Goal: Information Seeking & Learning: Learn about a topic

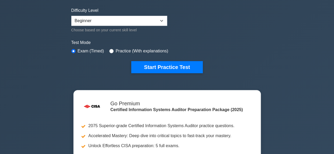
scroll to position [130, 0]
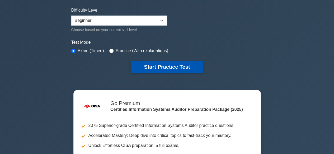
click at [185, 68] on button "Start Practice Test" at bounding box center [166, 67] width 71 height 12
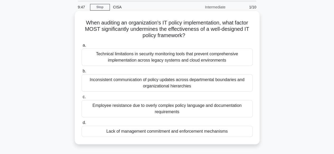
scroll to position [18, 0]
click at [205, 131] on div "Lack of management commitment and enforcement mechanisms" at bounding box center [167, 131] width 171 height 11
click at [82, 125] on input "d. Lack of management commitment and enforcement mechanisms" at bounding box center [82, 122] width 0 height 3
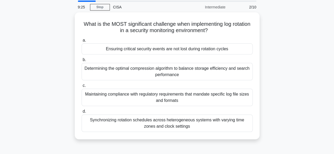
scroll to position [0, 0]
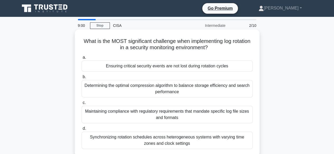
click at [183, 139] on div "Synchronizing rotation schedules across heterogeneous systems with varying time…" at bounding box center [167, 140] width 171 height 17
click at [82, 131] on input "d. Synchronizing rotation schedules across heterogeneous systems with varying t…" at bounding box center [82, 128] width 0 height 3
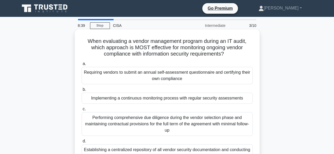
click at [215, 124] on div "Performing comprehensive due diligence during the vendor selection phase and ma…" at bounding box center [167, 124] width 171 height 24
click at [82, 111] on input "c. Performing comprehensive due diligence during the vendor selection phase and…" at bounding box center [82, 109] width 0 height 3
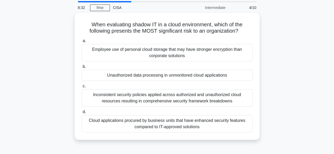
scroll to position [20, 0]
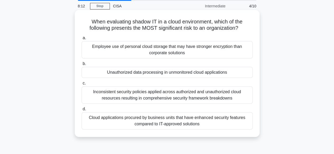
click at [174, 74] on div "Unauthorized data processing in unmonitored cloud applications" at bounding box center [167, 72] width 171 height 11
click at [82, 66] on input "b. Unauthorized data processing in unmonitored cloud applications" at bounding box center [82, 63] width 0 height 3
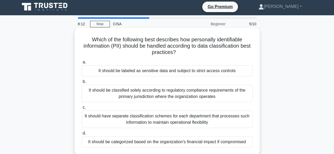
scroll to position [0, 0]
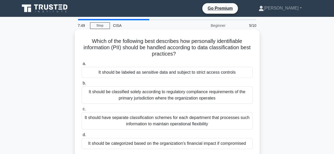
click at [191, 93] on div "It should be classified solely according to regulatory compliance requirements …" at bounding box center [167, 95] width 171 height 17
click at [82, 85] on input "b. It should be classified solely according to regulatory compliance requiremen…" at bounding box center [82, 83] width 0 height 3
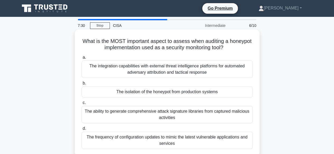
click at [175, 136] on div "The frequency of configuration updates to mimic the latest vulnerable applicati…" at bounding box center [167, 140] width 171 height 17
click at [82, 131] on input "d. The frequency of configuration updates to mimic the latest vulnerable applic…" at bounding box center [82, 128] width 0 height 3
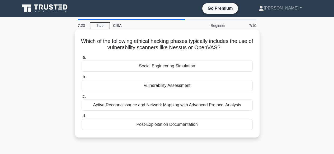
click at [177, 88] on div "Vulnerability Assessment" at bounding box center [167, 85] width 171 height 11
click at [82, 79] on input "b. Vulnerability Assessment" at bounding box center [82, 77] width 0 height 3
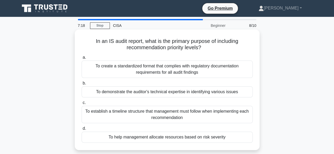
click at [161, 94] on div "To demonstrate the auditor's technical expertise in identifying various issues" at bounding box center [167, 92] width 171 height 11
click at [82, 85] on input "b. To demonstrate the auditor's technical expertise in identifying various issu…" at bounding box center [82, 83] width 0 height 3
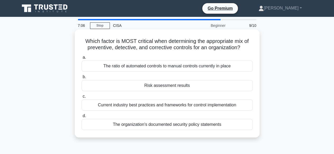
click at [160, 84] on div "Risk assessment results" at bounding box center [167, 85] width 171 height 11
click at [82, 79] on input "b. Risk assessment results" at bounding box center [82, 77] width 0 height 3
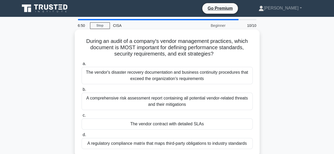
click at [159, 78] on div "The vendor's disaster recovery documentation and business continuity procedures…" at bounding box center [167, 75] width 171 height 17
click at [82, 66] on input "a. The vendor's disaster recovery documentation and business continuity procedu…" at bounding box center [82, 63] width 0 height 3
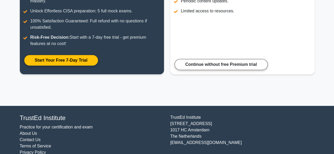
scroll to position [114, 0]
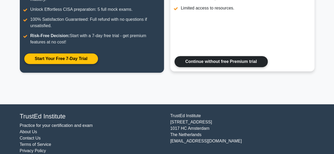
click at [237, 64] on link "Continue without free Premium trial" at bounding box center [221, 61] width 93 height 11
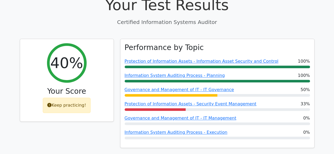
scroll to position [189, 0]
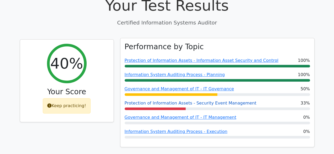
click at [233, 101] on link "Protection of Information Assets - Security Event Management" at bounding box center [191, 103] width 132 height 5
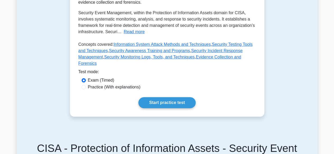
scroll to position [160, 0]
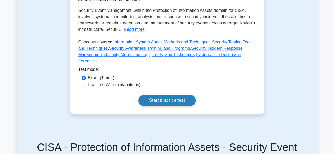
click at [185, 96] on link "Start practice test" at bounding box center [166, 100] width 57 height 11
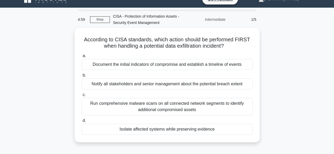
scroll to position [9, 0]
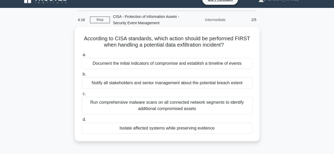
click at [188, 105] on div "Run comprehensive malware scans on all connected network segments to identify a…" at bounding box center [167, 105] width 171 height 17
click at [82, 96] on input "c. Run comprehensive malware scans on all connected network segments to identif…" at bounding box center [82, 93] width 0 height 3
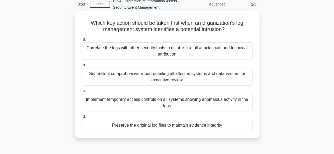
scroll to position [30, 0]
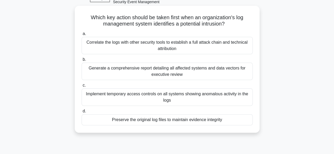
click at [177, 73] on div "Generate a comprehensive report detailing all affected systems and data vectors…" at bounding box center [167, 71] width 171 height 17
click at [82, 62] on input "b. Generate a comprehensive report detailing all affected systems and data vect…" at bounding box center [82, 59] width 0 height 3
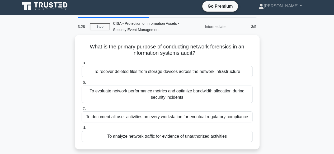
scroll to position [0, 0]
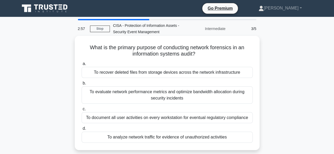
click at [161, 93] on div "To evaluate network performance metrics and optimize bandwidth allocation durin…" at bounding box center [167, 95] width 171 height 17
click at [82, 85] on input "b. To evaluate network performance metrics and optimize bandwidth allocation du…" at bounding box center [82, 83] width 0 height 3
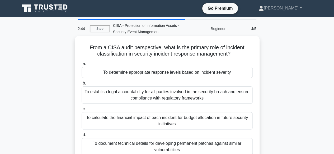
click at [167, 95] on div "To establish legal accountability for all parties involved in the security brea…" at bounding box center [167, 95] width 171 height 17
click at [82, 85] on input "b. To establish legal accountability for all parties involved in the security b…" at bounding box center [82, 83] width 0 height 3
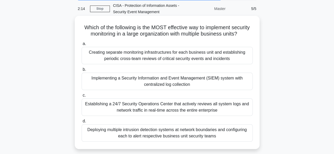
scroll to position [21, 0]
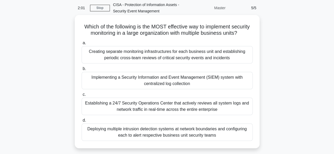
click at [168, 85] on div "Implementing a Security Information and Event Management (SIEM) system with cen…" at bounding box center [167, 80] width 171 height 17
click at [82, 71] on input "b. Implementing a Security Information and Event Management (SIEM) system with …" at bounding box center [82, 68] width 0 height 3
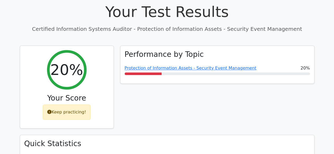
scroll to position [183, 0]
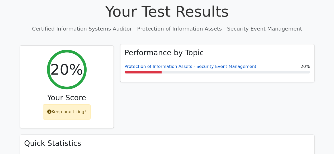
click at [227, 64] on link "Protection of Information Assets - Security Event Management" at bounding box center [191, 66] width 132 height 5
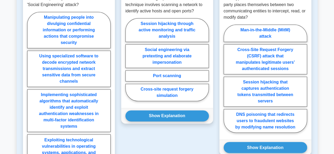
scroll to position [369, 0]
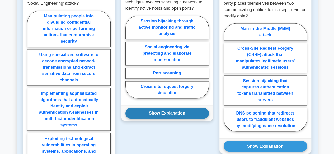
click at [180, 110] on button "Show Explanation" at bounding box center [166, 113] width 83 height 11
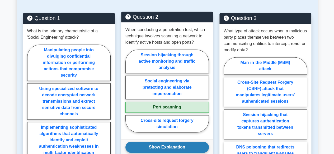
scroll to position [335, 0]
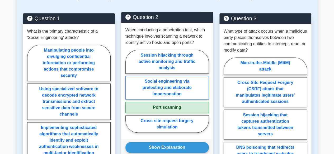
click at [191, 82] on label "Social engineering via pretexting and elaborate impersonation" at bounding box center [166, 88] width 83 height 24
click at [129, 91] on input "Social engineering via pretexting and elaborate impersonation" at bounding box center [126, 92] width 3 height 3
radio input "true"
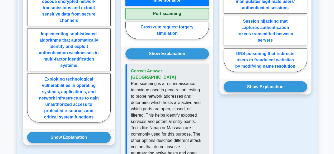
scroll to position [437, 0]
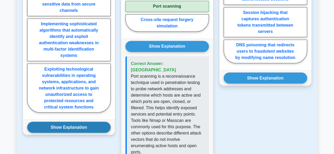
click at [77, 124] on button "Show Explanation" at bounding box center [68, 127] width 83 height 11
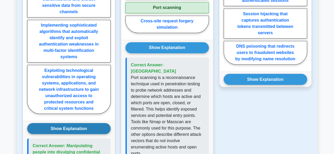
scroll to position [424, 0]
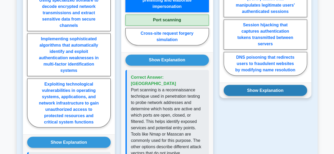
click at [266, 85] on button "Show Explanation" at bounding box center [265, 90] width 83 height 11
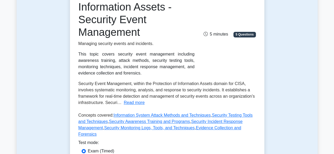
scroll to position [88, 0]
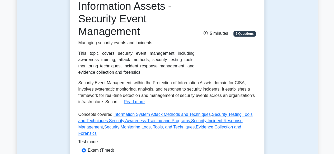
click at [211, 91] on span "Security Event Management, within the Protection of Information Assets domain f…" at bounding box center [166, 92] width 176 height 23
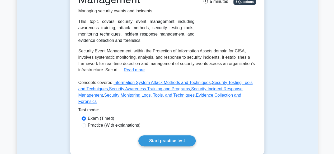
scroll to position [121, 0]
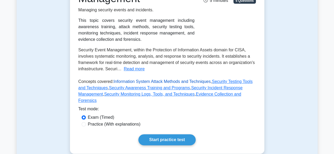
click at [181, 83] on link "Information System Attack Methods and Techniques" at bounding box center [162, 81] width 97 height 4
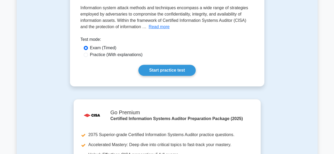
scroll to position [110, 0]
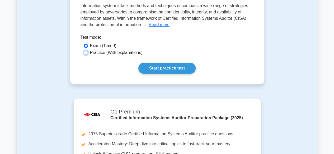
click at [86, 55] on input "Practice (With explanations)" at bounding box center [86, 53] width 4 height 4
radio input "true"
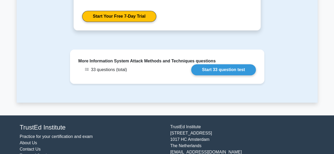
scroll to position [301, 0]
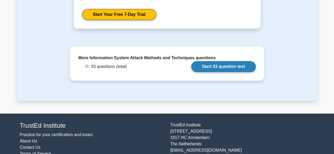
click at [221, 69] on link "Start 33 question test" at bounding box center [223, 66] width 65 height 11
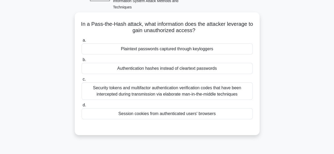
scroll to position [39, 0]
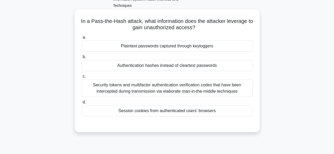
click at [159, 93] on div "Security tokens and multifactor authentication verification codes that have bee…" at bounding box center [167, 88] width 171 height 17
click at [82, 78] on input "c. Security tokens and multifactor authentication verification codes that have …" at bounding box center [82, 76] width 0 height 3
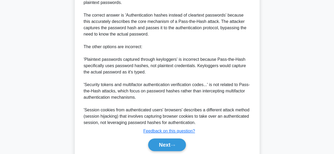
scroll to position [215, 0]
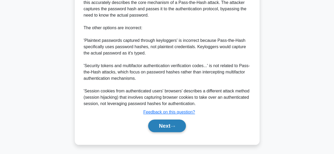
click at [168, 125] on button "Next" at bounding box center [167, 126] width 38 height 13
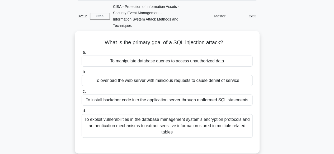
scroll to position [23, 0]
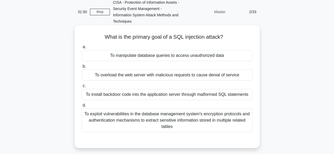
click at [149, 98] on div "To install backdoor code into the application server through malformed SQL stat…" at bounding box center [167, 94] width 171 height 11
click at [82, 88] on input "c. To install backdoor code into the application server through malformed SQL s…" at bounding box center [82, 85] width 0 height 3
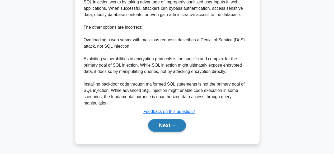
click at [168, 123] on button "Next" at bounding box center [167, 125] width 38 height 13
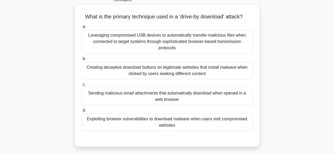
scroll to position [47, 0]
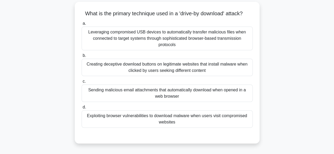
click at [172, 117] on div "Exploiting browser vulnerabilities to download malware when users visit comprom…" at bounding box center [167, 119] width 171 height 17
click at [82, 109] on input "d. Exploiting browser vulnerabilities to download malware when users visit comp…" at bounding box center [82, 107] width 0 height 3
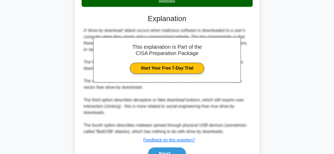
scroll to position [196, 0]
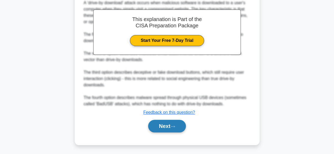
click at [173, 127] on icon at bounding box center [172, 126] width 5 height 3
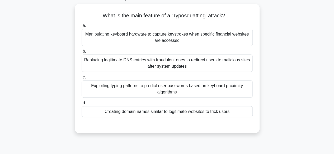
scroll to position [43, 0]
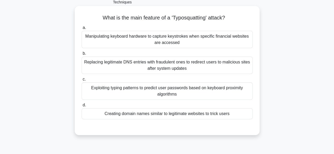
click at [172, 98] on div "Exploiting typing patterns to predict user passwords based on keyboard proximit…" at bounding box center [167, 91] width 171 height 17
click at [82, 81] on input "c. Exploiting typing patterns to predict user passwords based on keyboard proxi…" at bounding box center [82, 79] width 0 height 3
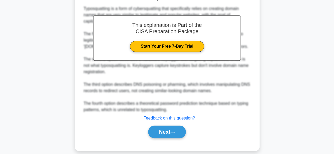
scroll to position [184, 0]
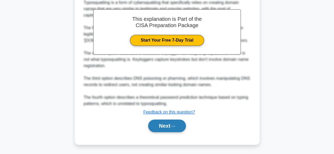
click at [167, 126] on button "Next" at bounding box center [167, 126] width 38 height 13
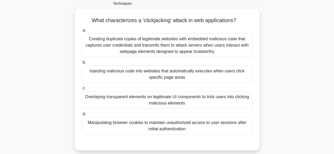
scroll to position [42, 0]
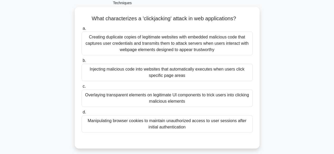
click at [181, 79] on div "Injecting malicious code into websites that automatically executes when users c…" at bounding box center [167, 72] width 171 height 17
click at [82, 63] on input "b. Injecting malicious code into websites that automatically executes when user…" at bounding box center [82, 60] width 0 height 3
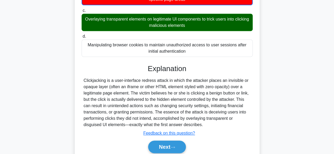
scroll to position [139, 0]
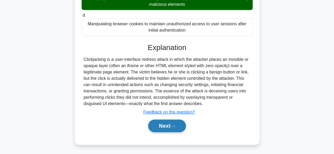
click at [168, 129] on button "Next" at bounding box center [167, 126] width 38 height 13
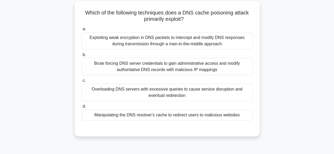
scroll to position [46, 0]
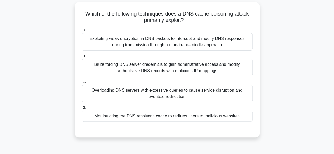
click at [178, 119] on div "Manipulating the DNS resolver's cache to redirect users to malicious websites" at bounding box center [167, 116] width 171 height 11
click at [82, 110] on input "d. Manipulating the DNS resolver's cache to redirect users to malicious websites" at bounding box center [82, 107] width 0 height 3
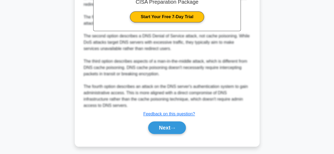
scroll to position [215, 0]
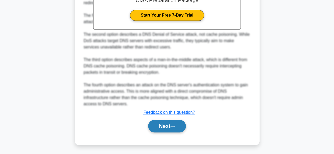
click at [176, 129] on button "Next" at bounding box center [167, 126] width 38 height 13
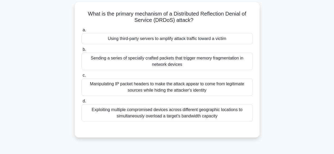
scroll to position [44, 0]
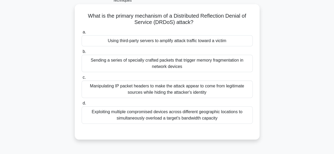
click at [195, 90] on div "Manipulating IP packet headers to make the attack appear to come from legitimat…" at bounding box center [167, 89] width 171 height 17
click at [82, 79] on input "c. Manipulating IP packet headers to make the attack appear to come from legiti…" at bounding box center [82, 77] width 0 height 3
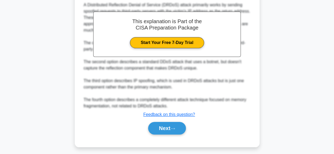
scroll to position [190, 0]
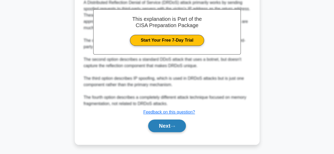
click at [176, 130] on button "Next" at bounding box center [167, 126] width 38 height 13
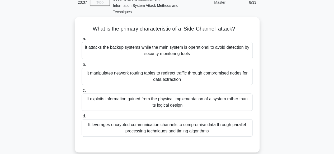
scroll to position [21, 0]
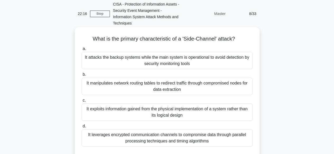
click at [166, 85] on div "It manipulates network routing tables to redirect traffic through compromised n…" at bounding box center [167, 86] width 171 height 17
click at [82, 77] on input "b. It manipulates network routing tables to redirect traffic through compromise…" at bounding box center [82, 74] width 0 height 3
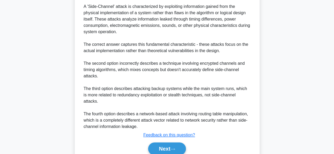
scroll to position [203, 0]
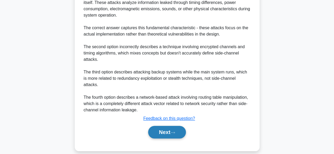
click at [180, 128] on button "Next" at bounding box center [167, 132] width 38 height 13
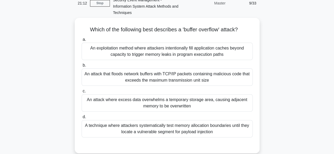
scroll to position [39, 0]
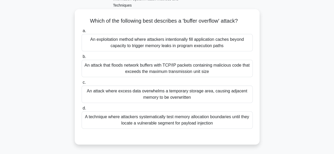
click at [196, 71] on div "An attack that floods network buffers with TCP/IP packets containing malicious …" at bounding box center [167, 68] width 171 height 17
click at [82, 59] on input "b. An attack that floods network buffers with TCP/IP packets containing malicio…" at bounding box center [82, 56] width 0 height 3
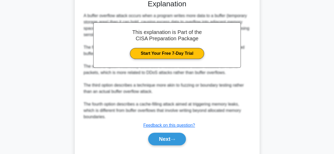
scroll to position [190, 0]
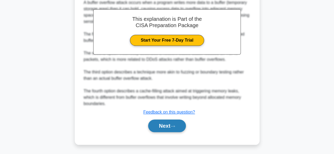
click at [175, 126] on icon at bounding box center [172, 126] width 5 height 3
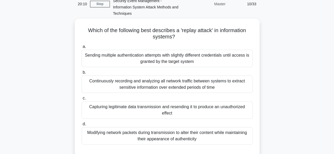
scroll to position [35, 0]
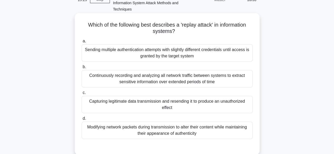
click at [213, 55] on div "Sending multiple authentication attempts with slightly different credentials un…" at bounding box center [167, 52] width 171 height 17
click at [82, 43] on input "a. Sending multiple authentication attempts with slightly different credentials…" at bounding box center [82, 41] width 0 height 3
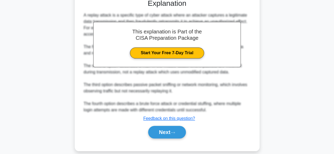
scroll to position [186, 0]
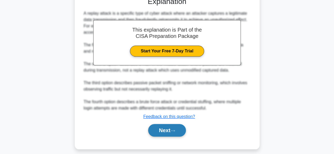
click at [181, 130] on button "Next" at bounding box center [167, 130] width 38 height 13
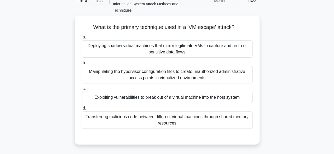
scroll to position [34, 0]
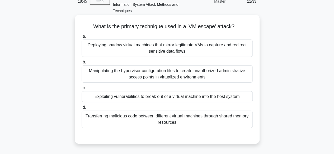
click at [225, 101] on div "Exploiting vulnerabilities to break out of a virtual machine into the host syst…" at bounding box center [167, 96] width 171 height 11
click at [82, 90] on input "c. Exploiting vulnerabilities to break out of a virtual machine into the host s…" at bounding box center [82, 88] width 0 height 3
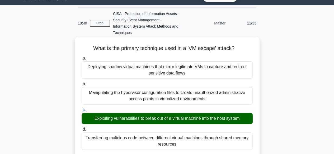
scroll to position [0, 0]
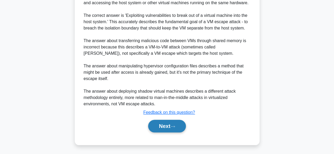
click at [178, 130] on button "Next" at bounding box center [167, 126] width 38 height 13
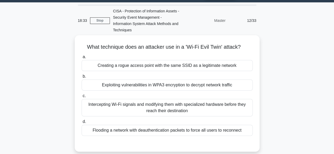
scroll to position [14, 0]
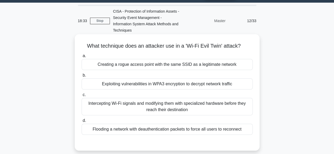
click at [226, 112] on div "Intercepting Wi-Fi signals and modifying them with specialized hardware before …" at bounding box center [167, 106] width 171 height 17
click at [82, 97] on input "c. Intercepting Wi-Fi signals and modifying them with specialized hardware befo…" at bounding box center [82, 94] width 0 height 3
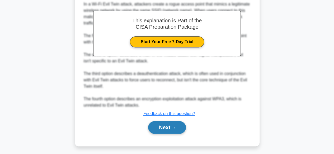
click at [176, 130] on button "Next" at bounding box center [167, 127] width 38 height 13
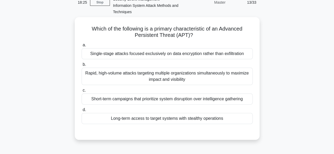
scroll to position [25, 0]
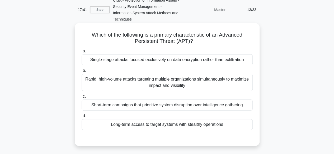
click at [213, 126] on div "Long-term access to target systems with stealthy operations" at bounding box center [167, 124] width 171 height 11
click at [82, 118] on input "d. Long-term access to target systems with stealthy operations" at bounding box center [82, 116] width 0 height 3
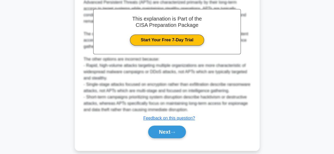
scroll to position [183, 0]
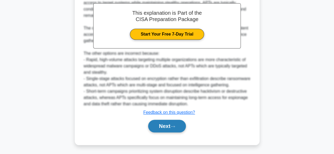
click at [179, 129] on button "Next" at bounding box center [167, 126] width 38 height 13
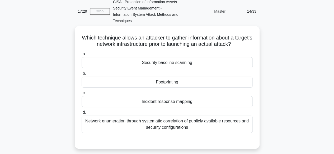
scroll to position [23, 0]
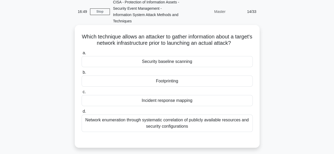
click at [187, 87] on div "Footprinting" at bounding box center [167, 81] width 171 height 11
click at [82, 74] on input "b. Footprinting" at bounding box center [82, 72] width 0 height 3
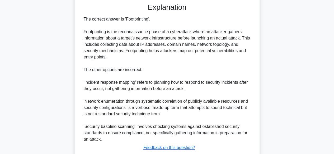
scroll to position [196, 0]
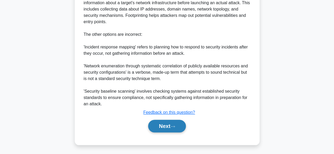
click at [177, 128] on button "Next" at bounding box center [167, 126] width 38 height 13
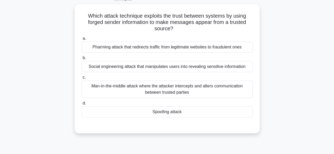
scroll to position [44, 0]
click at [197, 92] on div "Man-in-the-middle attack where the attacker intercepts and alters communication…" at bounding box center [167, 89] width 171 height 17
click at [82, 80] on input "c. Man-in-the-middle attack where the attacker intercepts and alters communicat…" at bounding box center [82, 77] width 0 height 3
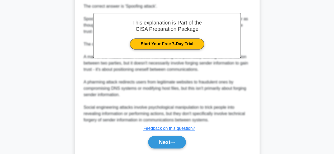
scroll to position [196, 0]
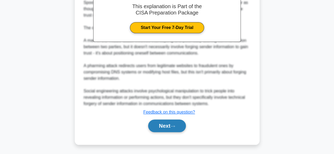
click at [180, 125] on button "Next" at bounding box center [167, 126] width 38 height 13
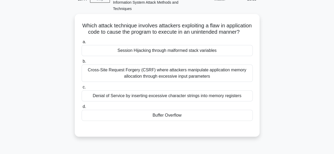
scroll to position [32, 0]
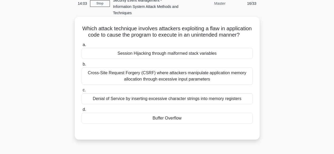
click at [122, 59] on div "Session Hijacking through malformed stack variables" at bounding box center [167, 53] width 171 height 11
click at [82, 47] on input "a. Session Hijacking through malformed stack variables" at bounding box center [82, 44] width 0 height 3
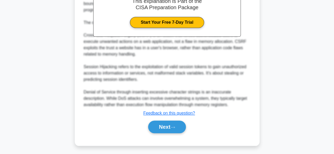
scroll to position [203, 0]
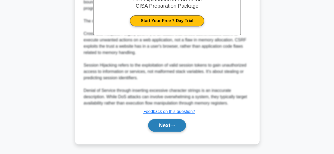
click at [175, 128] on icon at bounding box center [172, 126] width 5 height 3
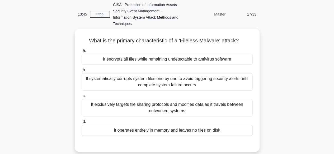
scroll to position [26, 0]
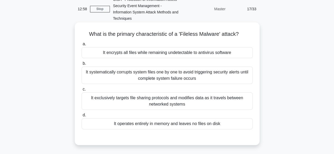
click at [219, 79] on div "It systematically corrupts system files one by one to avoid triggering security…" at bounding box center [167, 75] width 171 height 17
click at [82, 65] on input "b. It systematically corrupts system files one by one to avoid triggering secur…" at bounding box center [82, 63] width 0 height 3
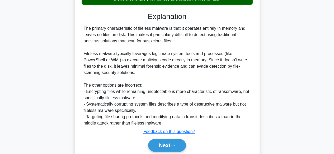
scroll to position [151, 0]
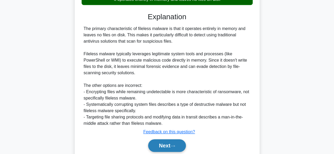
click at [179, 147] on button "Next" at bounding box center [167, 146] width 38 height 13
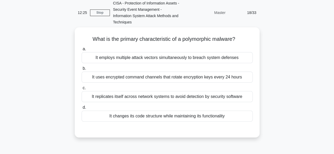
scroll to position [17, 0]
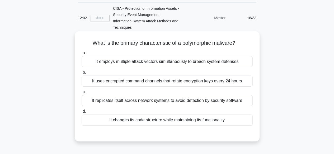
click at [223, 125] on div "It changes its code structure while maintaining its functionality" at bounding box center [167, 120] width 171 height 11
click at [82, 114] on input "d. It changes its code structure while maintaining its functionality" at bounding box center [82, 111] width 0 height 3
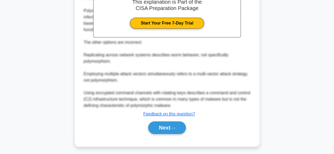
scroll to position [183, 0]
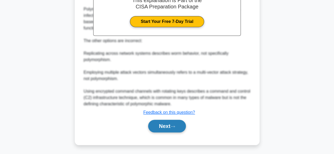
click at [182, 131] on button "Next" at bounding box center [167, 126] width 38 height 13
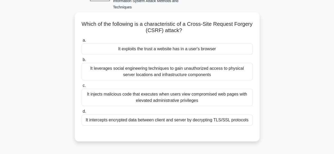
scroll to position [36, 0]
click at [238, 76] on div "It leverages social engineering techniques to gain unauthorized access to physi…" at bounding box center [167, 71] width 171 height 17
click at [82, 62] on input "b. It leverages social engineering techniques to gain unauthorized access to ph…" at bounding box center [82, 60] width 0 height 3
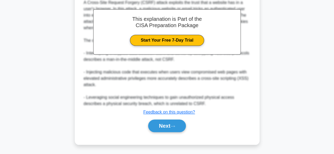
scroll to position [182, 0]
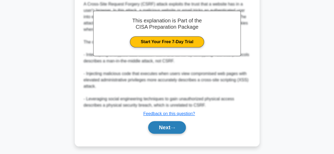
click at [186, 130] on button "Next" at bounding box center [167, 127] width 38 height 13
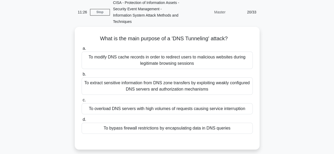
scroll to position [23, 0]
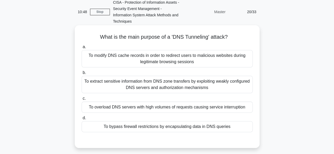
click at [234, 87] on div "To extract sensitive information from DNS zone transfers by exploiting weakly c…" at bounding box center [167, 84] width 171 height 17
click at [82, 75] on input "b. To extract sensitive information from DNS zone transfers by exploiting weakl…" at bounding box center [82, 72] width 0 height 3
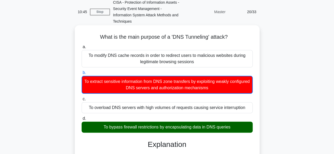
click at [227, 128] on div "To bypass firewall restrictions by encapsulating data in DNS queries" at bounding box center [167, 127] width 171 height 11
click at [82, 121] on input "d. To bypass firewall restrictions by encapsulating data in DNS queries" at bounding box center [82, 118] width 0 height 3
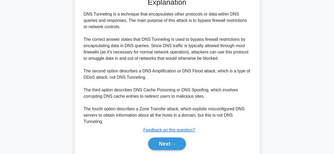
scroll to position [183, 0]
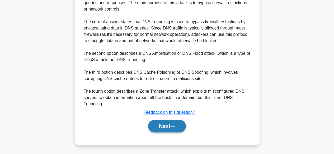
click at [183, 130] on button "Next" at bounding box center [167, 126] width 38 height 13
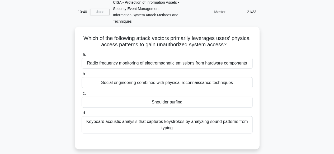
scroll to position [20, 0]
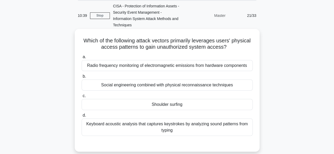
click at [218, 127] on div "Keyboard acoustic analysis that captures keystrokes by analyzing sound patterns…" at bounding box center [167, 127] width 171 height 17
click at [82, 117] on input "d. Keyboard acoustic analysis that captures keystrokes by analyzing sound patte…" at bounding box center [82, 115] width 0 height 3
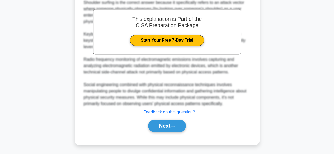
scroll to position [177, 0]
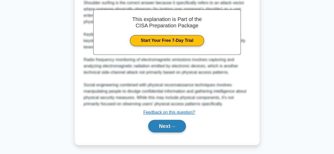
click at [182, 130] on button "Next" at bounding box center [167, 126] width 38 height 13
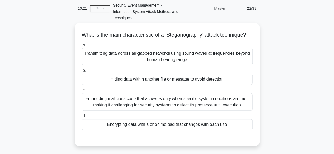
scroll to position [28, 0]
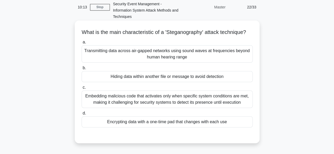
click at [227, 108] on div "Embedding malicious code that activates only when specific system conditions ar…" at bounding box center [167, 99] width 171 height 17
click at [82, 89] on input "c. Embedding malicious code that activates only when specific system conditions…" at bounding box center [82, 87] width 0 height 3
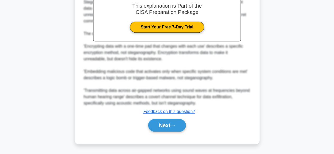
scroll to position [196, 0]
click at [183, 131] on button "Next" at bounding box center [167, 125] width 38 height 13
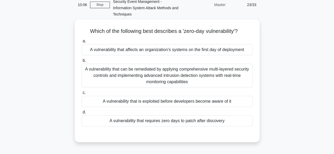
scroll to position [30, 0]
click at [225, 105] on div "A vulnerability that is exploited before developers become aware of it" at bounding box center [167, 101] width 171 height 11
click at [82, 94] on input "c. A vulnerability that is exploited before developers become aware of it" at bounding box center [82, 92] width 0 height 3
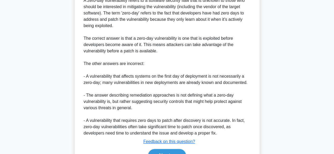
scroll to position [208, 0]
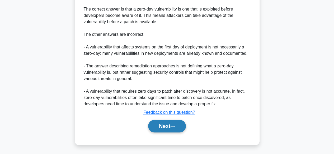
click at [183, 128] on button "Next" at bounding box center [167, 126] width 38 height 13
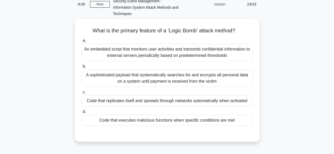
scroll to position [29, 0]
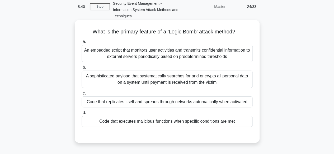
click at [221, 126] on div "Code that executes malicious functions when specific conditions are met" at bounding box center [167, 121] width 171 height 11
click at [82, 115] on input "d. Code that executes malicious functions when specific conditions are met" at bounding box center [82, 112] width 0 height 3
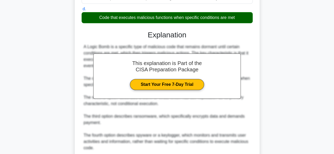
scroll to position [170, 0]
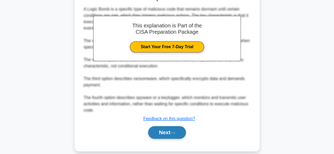
click at [185, 128] on button "Next" at bounding box center [167, 132] width 38 height 13
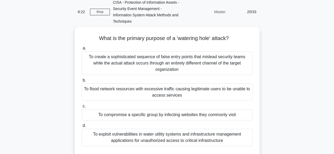
scroll to position [28, 0]
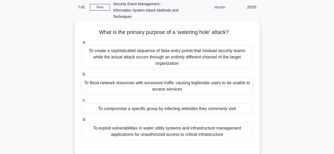
click at [178, 126] on div "To exploit vulnerabilities in water utility systems and infrastructure manageme…" at bounding box center [167, 131] width 171 height 17
click at [82, 122] on input "d. To exploit vulnerabilities in water utility systems and infrastructure manag…" at bounding box center [82, 119] width 0 height 3
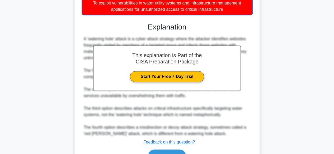
scroll to position [177, 0]
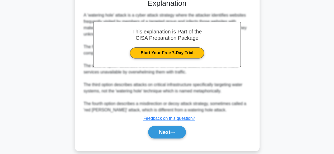
click at [178, 130] on button "Next" at bounding box center [167, 132] width 38 height 13
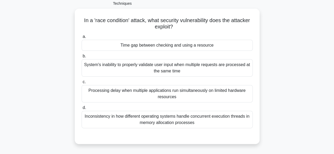
scroll to position [44, 0]
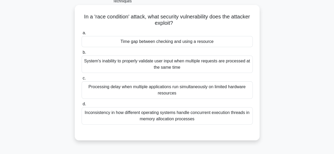
click at [167, 67] on div "System's inability to properly validate user input when multiple requests are p…" at bounding box center [167, 64] width 171 height 17
click at [82, 54] on input "b. System's inability to properly validate user input when multiple requests ar…" at bounding box center [82, 52] width 0 height 3
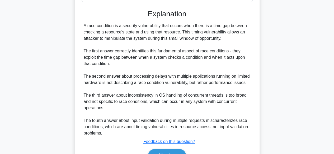
scroll to position [196, 0]
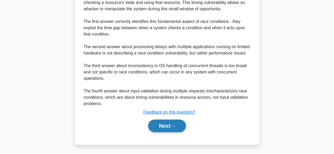
click at [185, 127] on button "Next" at bounding box center [167, 126] width 38 height 13
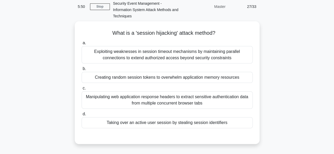
scroll to position [32, 0]
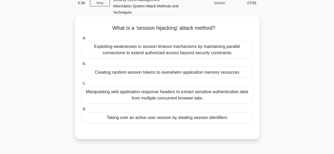
click at [156, 120] on div "Taking over an active user session by stealing session identifiers" at bounding box center [167, 117] width 171 height 11
click at [82, 111] on input "d. Taking over an active user session by stealing session identifiers" at bounding box center [82, 109] width 0 height 3
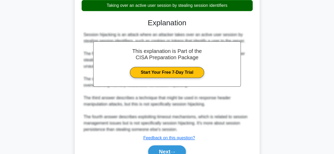
scroll to position [170, 0]
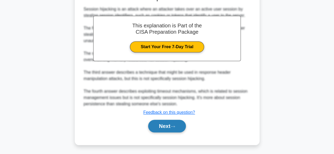
click at [182, 127] on button "Next" at bounding box center [167, 126] width 38 height 13
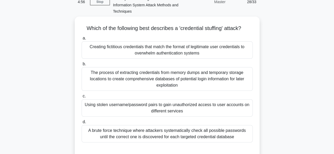
scroll to position [32, 0]
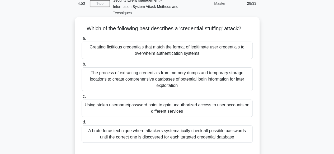
click at [234, 53] on div "Creating fictitious credentials that match the format of legitimate user creden…" at bounding box center [167, 50] width 171 height 17
click at [82, 40] on input "a. Creating fictitious credentials that match the format of legitimate user cre…" at bounding box center [82, 38] width 0 height 3
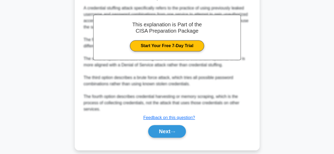
scroll to position [196, 0]
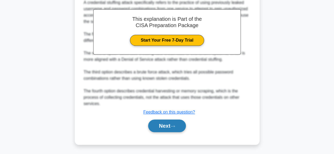
click at [178, 131] on button "Next" at bounding box center [167, 126] width 38 height 13
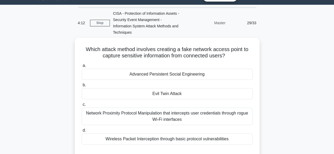
scroll to position [12, 0]
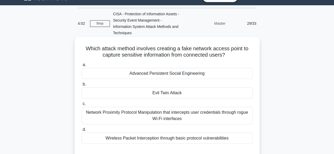
click at [209, 78] on div "Advanced Persistent Social Engineering" at bounding box center [167, 73] width 171 height 11
click at [82, 67] on input "a. Advanced Persistent Social Engineering" at bounding box center [82, 64] width 0 height 3
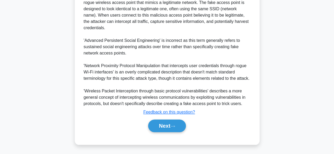
scroll to position [196, 0]
click at [186, 132] on div "Next" at bounding box center [167, 126] width 173 height 13
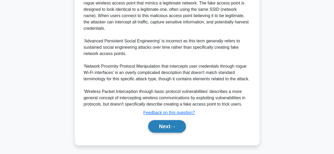
click at [183, 130] on button "Next" at bounding box center [167, 126] width 38 height 13
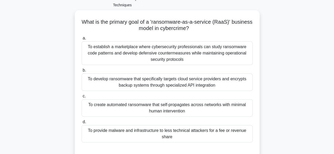
scroll to position [39, 0]
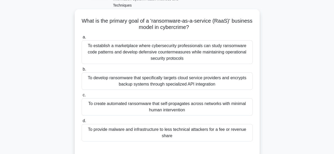
click at [219, 139] on div "To provide malware and infrastructure to less technical attackers for a fee or …" at bounding box center [167, 132] width 171 height 17
click at [82, 123] on input "d. To provide malware and infrastructure to less technical attackers for a fee …" at bounding box center [82, 121] width 0 height 3
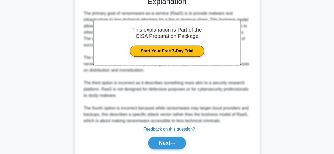
scroll to position [208, 0]
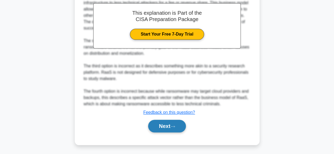
click at [183, 130] on button "Next" at bounding box center [167, 126] width 38 height 13
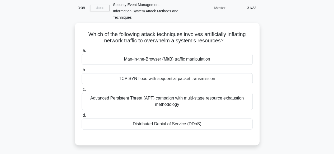
scroll to position [25, 0]
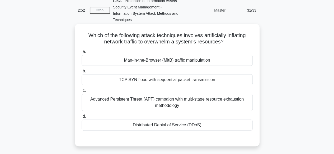
click at [210, 104] on div "Advanced Persistent Threat (APT) campaign with multi-stage resource exhaustion …" at bounding box center [167, 102] width 171 height 17
click at [82, 93] on input "c. Advanced Persistent Threat (APT) campaign with multi-stage resource exhausti…" at bounding box center [82, 90] width 0 height 3
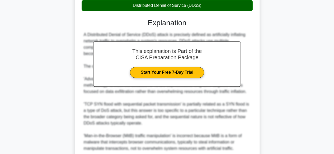
scroll to position [168, 0]
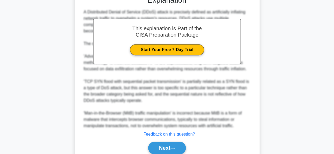
click at [224, 62] on div "This explanation is Part of the CISA Preparation Package Start Your Free 7-Day …" at bounding box center [167, 41] width 148 height 45
click at [182, 148] on button "Next" at bounding box center [167, 148] width 38 height 13
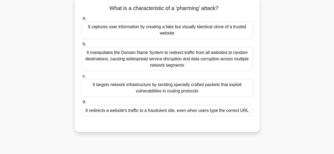
scroll to position [54, 0]
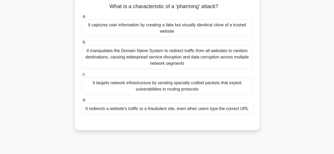
click at [237, 111] on div "It redirects a website's traffic to a fraudulent site, even when users type the…" at bounding box center [167, 108] width 171 height 11
click at [82, 102] on input "d. It redirects a website's traffic to a fraudulent site, even when users type …" at bounding box center [82, 100] width 0 height 3
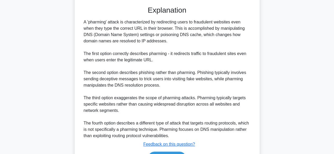
scroll to position [202, 0]
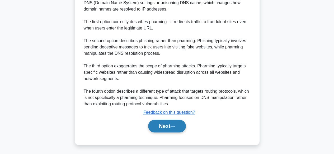
click at [181, 131] on button "Next" at bounding box center [167, 126] width 38 height 13
click at [177, 129] on button "Next" at bounding box center [167, 126] width 38 height 13
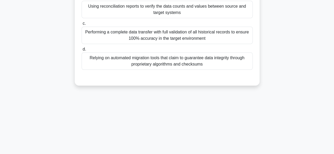
scroll to position [90, 0]
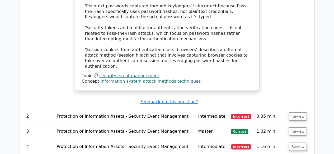
scroll to position [625, 0]
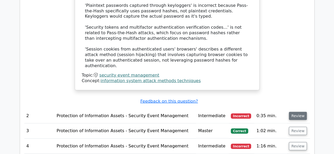
click at [297, 112] on button "Review" at bounding box center [298, 116] width 18 height 8
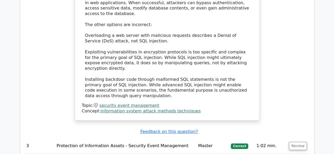
scroll to position [902, 0]
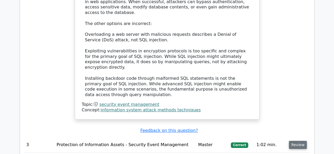
click at [296, 141] on button "Review" at bounding box center [298, 145] width 18 height 8
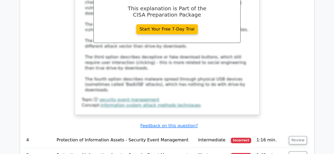
scroll to position [1208, 0]
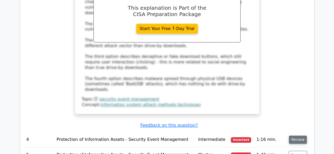
click at [297, 136] on button "Review" at bounding box center [298, 140] width 18 height 8
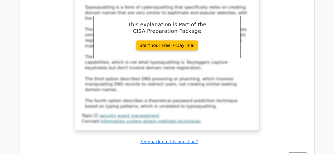
scroll to position [1475, 0]
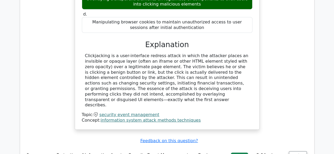
scroll to position [1730, 0]
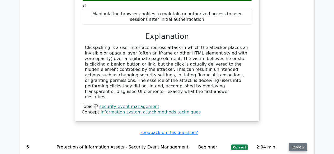
click at [300, 144] on button "Review" at bounding box center [298, 148] width 18 height 8
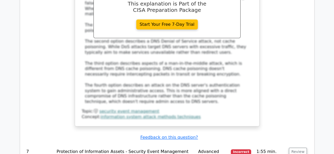
scroll to position [2032, 0]
click at [300, 148] on button "Review" at bounding box center [298, 152] width 18 height 8
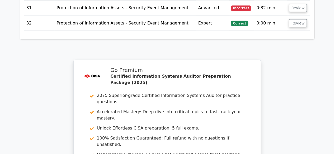
scroll to position [2812, 0]
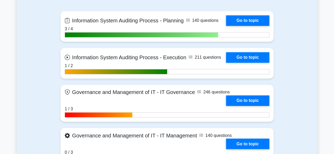
scroll to position [384, 0]
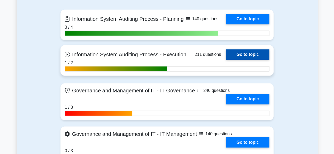
click at [260, 54] on link "Go to topic" at bounding box center [247, 54] width 43 height 11
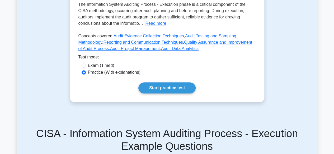
scroll to position [158, 0]
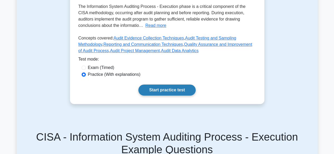
click at [179, 93] on link "Start practice test" at bounding box center [166, 90] width 57 height 11
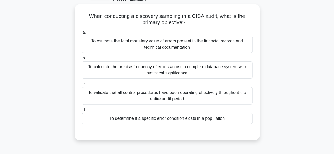
scroll to position [35, 0]
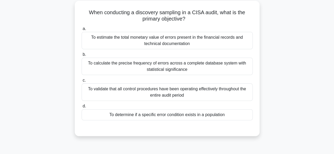
click at [197, 93] on div "To validate that all control procedures have been operating effectively through…" at bounding box center [167, 92] width 171 height 17
click at [82, 82] on input "c. To validate that all control procedures have been operating effectively thro…" at bounding box center [82, 80] width 0 height 3
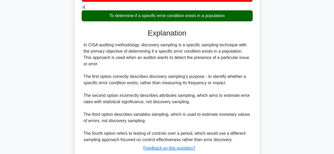
scroll to position [171, 0]
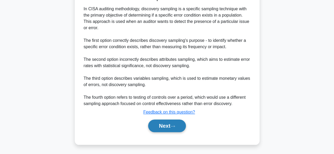
click at [175, 127] on icon at bounding box center [172, 126] width 5 height 3
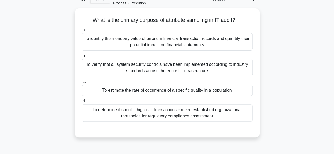
scroll to position [29, 0]
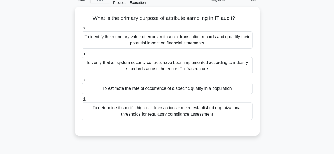
click at [223, 93] on div "To estimate the rate of occurrence of a specific quality in a population" at bounding box center [167, 88] width 171 height 11
click at [82, 82] on input "c. To estimate the rate of occurrence of a specific quality in a population" at bounding box center [82, 79] width 0 height 3
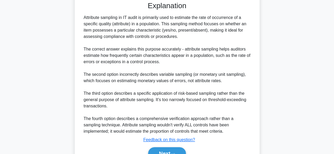
scroll to position [183, 0]
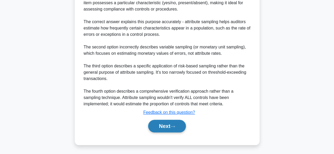
click at [178, 131] on button "Next" at bounding box center [167, 126] width 38 height 13
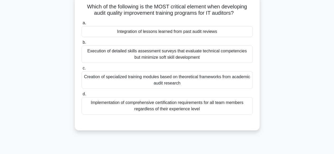
scroll to position [43, 0]
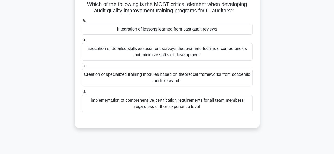
click at [214, 35] on div "Integration of lessons learned from past audit reviews" at bounding box center [167, 29] width 171 height 11
click at [82, 22] on input "a. Integration of lessons learned from past audit reviews" at bounding box center [82, 20] width 0 height 3
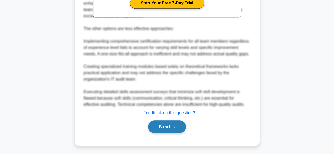
click at [181, 126] on button "Next" at bounding box center [167, 127] width 38 height 13
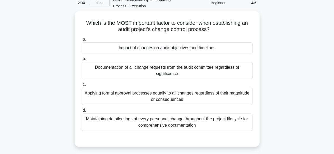
scroll to position [26, 0]
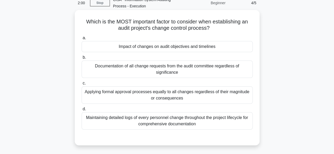
click at [184, 100] on div "Applying formal approval processes equally to all changes regardless of their m…" at bounding box center [167, 95] width 171 height 17
click at [82, 85] on input "c. Applying formal approval processes equally to all changes regardless of thei…" at bounding box center [82, 83] width 0 height 3
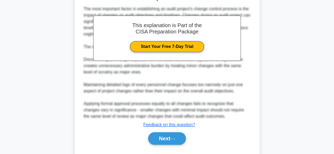
scroll to position [184, 0]
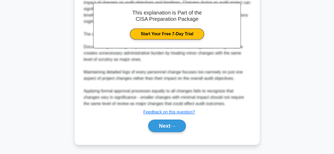
click at [205, 96] on div "The most important factor in establishing an audit project's change control pro…" at bounding box center [167, 50] width 167 height 114
click at [181, 126] on button "Next" at bounding box center [167, 126] width 38 height 13
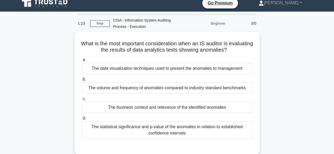
scroll to position [0, 0]
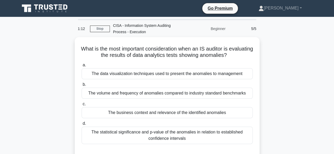
click at [216, 96] on div "The volume and frequency of anomalies compared to industry standard benchmarks" at bounding box center [167, 93] width 171 height 11
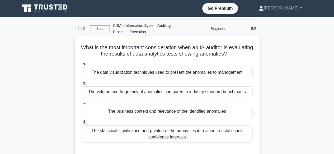
click at [82, 85] on input "b. The volume and frequency of anomalies compared to industry standard benchmar…" at bounding box center [82, 83] width 0 height 3
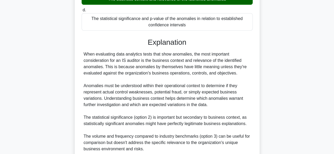
scroll to position [177, 0]
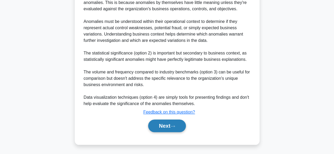
click at [184, 129] on button "Next" at bounding box center [167, 126] width 38 height 13
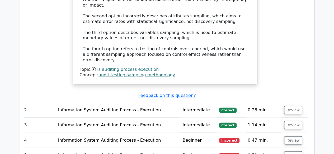
scroll to position [0, 3]
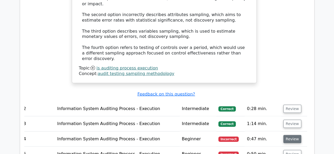
click at [291, 135] on button "Review" at bounding box center [292, 139] width 18 height 8
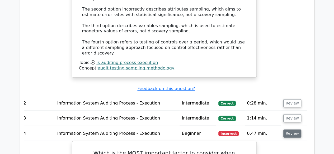
scroll to position [608, 0]
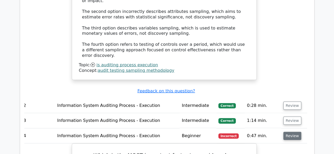
click at [291, 132] on button "Review" at bounding box center [292, 136] width 18 height 8
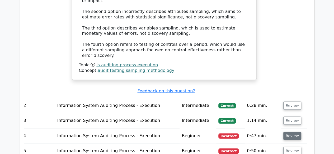
click at [293, 132] on button "Review" at bounding box center [292, 136] width 18 height 8
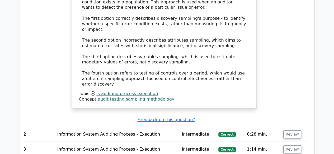
scroll to position [579, 0]
click at [290, 146] on button "Review" at bounding box center [292, 150] width 18 height 8
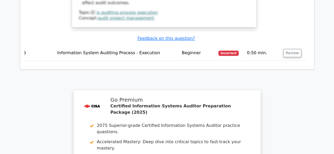
scroll to position [1401, 0]
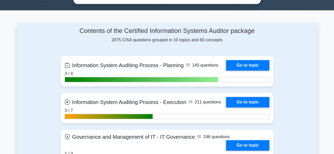
scroll to position [338, 0]
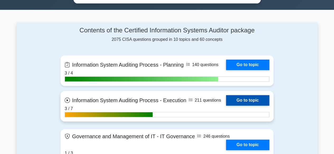
click at [259, 103] on link "Go to topic" at bounding box center [247, 100] width 43 height 11
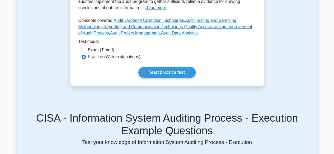
scroll to position [177, 0]
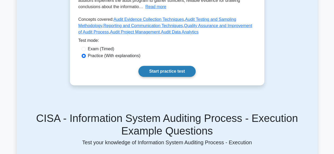
click at [185, 77] on link "Start practice test" at bounding box center [166, 71] width 57 height 11
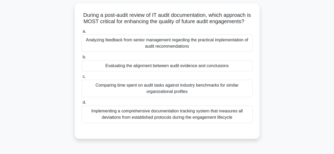
scroll to position [34, 0]
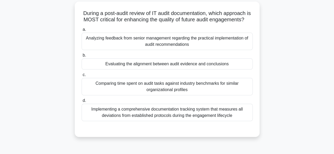
click at [225, 69] on div "Evaluating the alignment between audit evidence and conclusions" at bounding box center [167, 64] width 171 height 11
click at [82, 57] on input "b. Evaluating the alignment between audit evidence and conclusions" at bounding box center [82, 55] width 0 height 3
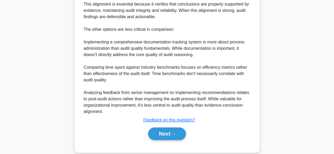
scroll to position [227, 0]
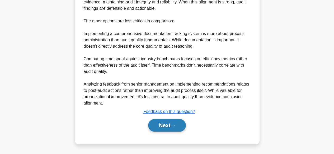
click at [181, 126] on button "Next" at bounding box center [167, 125] width 38 height 13
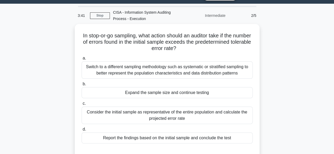
scroll to position [12, 0]
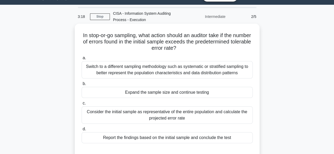
click at [195, 97] on div "Expand the sample size and continue testing" at bounding box center [167, 92] width 171 height 11
click at [82, 86] on input "b. Expand the sample size and continue testing" at bounding box center [82, 83] width 0 height 3
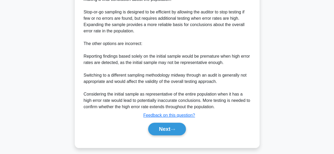
scroll to position [202, 0]
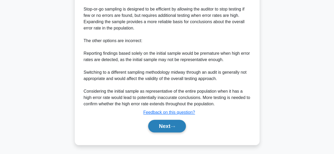
click at [179, 125] on button "Next" at bounding box center [167, 126] width 38 height 13
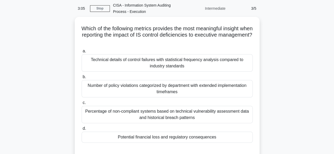
scroll to position [23, 0]
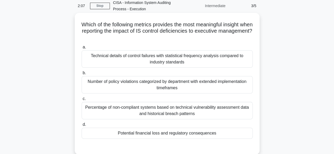
click at [241, 63] on div "Technical details of control failures with statistical frequency analysis compa…" at bounding box center [167, 58] width 171 height 17
click at [82, 49] on input "a. Technical details of control failures with statistical frequency analysis co…" at bounding box center [82, 47] width 0 height 3
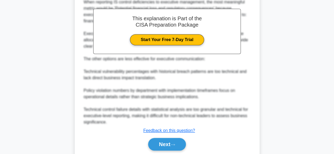
scroll to position [203, 0]
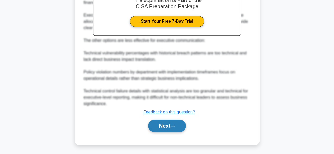
click at [182, 128] on button "Next" at bounding box center [167, 126] width 38 height 13
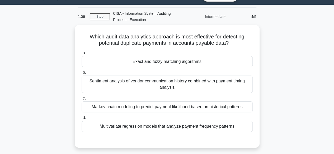
scroll to position [12, 0]
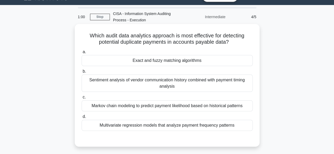
click at [233, 131] on div "Multivariate regression models that analyze payment frequency patterns" at bounding box center [167, 125] width 171 height 11
click at [82, 119] on input "d. Multivariate regression models that analyze payment frequency patterns" at bounding box center [82, 116] width 0 height 3
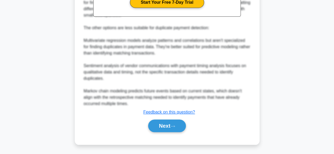
scroll to position [202, 0]
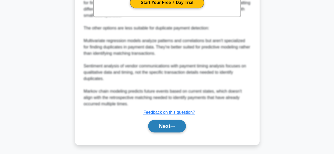
click at [185, 127] on button "Next" at bounding box center [167, 126] width 38 height 13
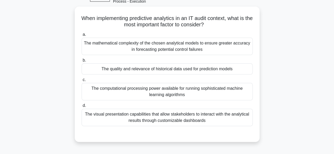
scroll to position [31, 0]
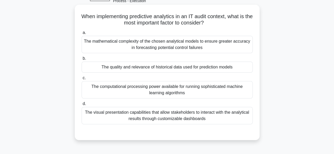
click at [228, 120] on div "The visual presentation capabilities that allow stakeholders to interact with t…" at bounding box center [167, 115] width 171 height 17
click at [82, 106] on input "d. The visual presentation capabilities that allow stakeholders to interact wit…" at bounding box center [82, 103] width 0 height 3
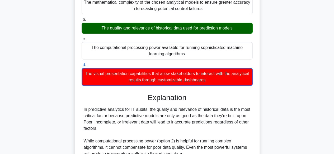
scroll to position [177, 0]
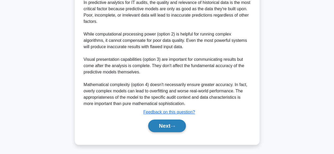
click at [182, 129] on button "Next" at bounding box center [167, 126] width 38 height 13
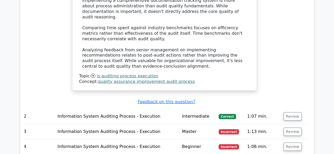
scroll to position [0, 3]
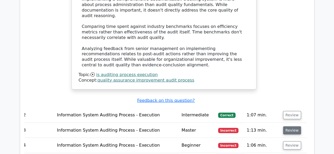
click at [295, 127] on button "Review" at bounding box center [292, 131] width 18 height 8
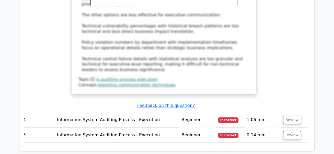
scroll to position [974, 0]
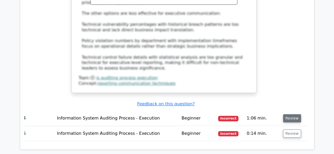
click at [292, 115] on button "Review" at bounding box center [292, 119] width 18 height 8
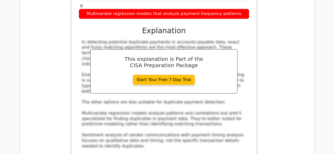
scroll to position [0, 0]
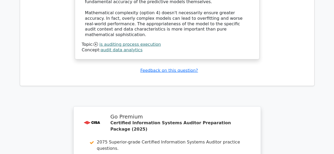
scroll to position [1709, 0]
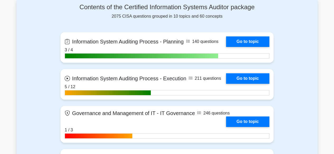
scroll to position [360, 0]
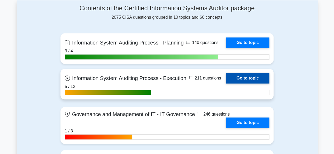
click at [252, 84] on link "Go to topic" at bounding box center [247, 78] width 43 height 11
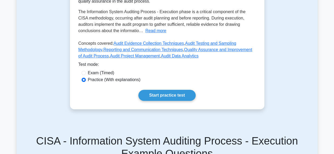
scroll to position [155, 0]
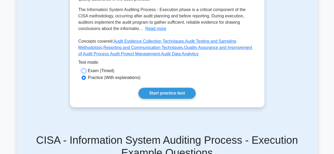
click at [84, 73] on input "Exam (Timed)" at bounding box center [84, 71] width 4 height 4
radio input "true"
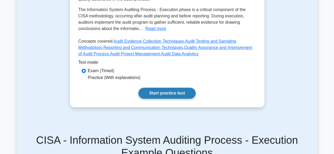
click at [184, 98] on link "Start practice test" at bounding box center [166, 93] width 57 height 11
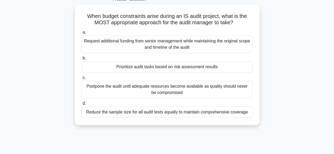
scroll to position [35, 0]
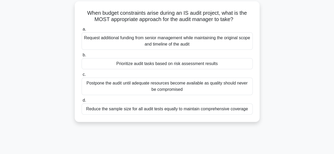
click at [214, 66] on div "Prioritize audit tasks based on risk assessment results" at bounding box center [167, 63] width 171 height 11
click at [82, 57] on input "b. Prioritize audit tasks based on risk assessment results" at bounding box center [82, 55] width 0 height 3
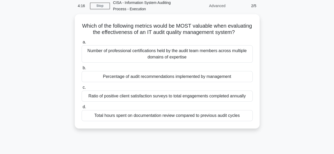
scroll to position [23, 0]
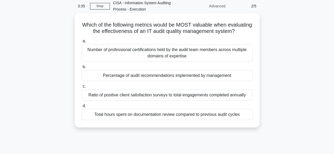
click at [205, 120] on div "Total hours spent on documentation review compared to previous audit cycles" at bounding box center [167, 114] width 171 height 11
click at [82, 108] on input "d. Total hours spent on documentation review compared to previous audit cycles" at bounding box center [82, 106] width 0 height 3
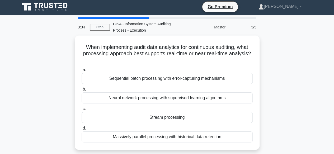
scroll to position [0, 0]
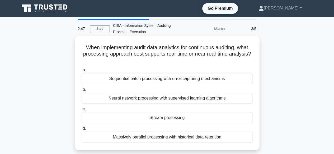
click at [228, 83] on div "Sequential batch processing with error-capturing mechanisms" at bounding box center [167, 78] width 171 height 11
click at [82, 72] on input "a. Sequential batch processing with error-capturing mechanisms" at bounding box center [82, 70] width 0 height 3
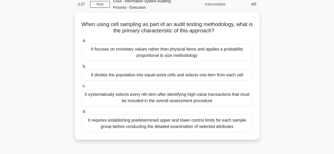
scroll to position [25, 0]
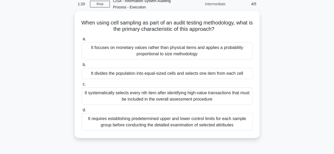
click at [189, 78] on div "It divides the population into equal-sized cells and selects one item from each…" at bounding box center [167, 73] width 171 height 11
click at [82, 67] on input "b. It divides the population into equal-sized cells and selects one item from e…" at bounding box center [82, 64] width 0 height 3
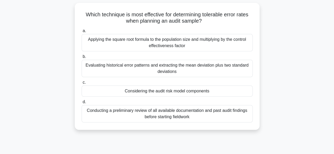
scroll to position [36, 0]
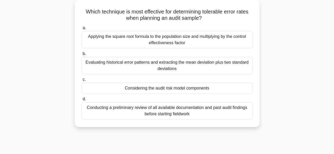
click at [174, 111] on div "Conducting a preliminary review of all available documentation and past audit f…" at bounding box center [167, 110] width 171 height 17
click at [82, 101] on input "d. Conducting a preliminary review of all available documentation and past audi…" at bounding box center [82, 99] width 0 height 3
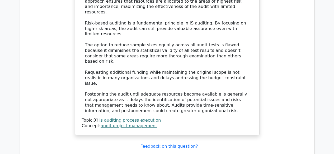
scroll to position [588, 0]
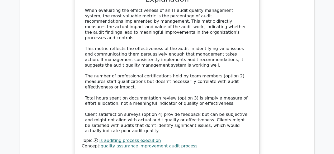
scroll to position [885, 0]
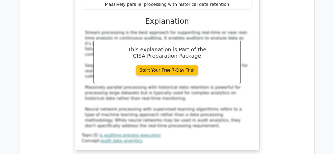
scroll to position [1168, 0]
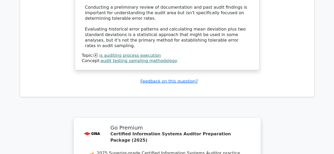
scroll to position [1647, 0]
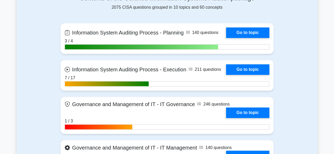
scroll to position [367, 0]
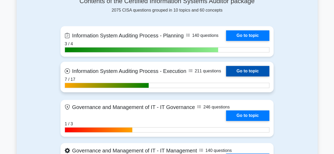
click at [259, 76] on link "Go to topic" at bounding box center [247, 71] width 43 height 11
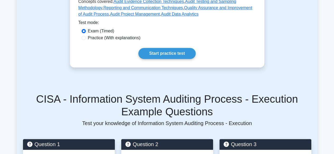
scroll to position [199, 0]
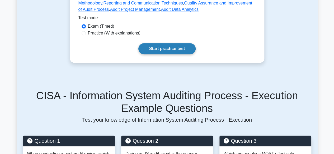
click at [154, 49] on link "Start practice test" at bounding box center [166, 48] width 57 height 11
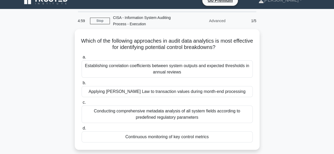
scroll to position [8, 0]
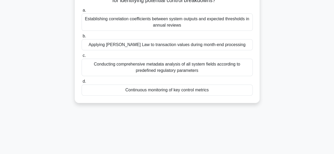
click at [195, 90] on div "Continuous monitoring of key control metrics" at bounding box center [167, 90] width 171 height 11
click at [82, 83] on input "d. Continuous monitoring of key control metrics" at bounding box center [82, 81] width 0 height 3
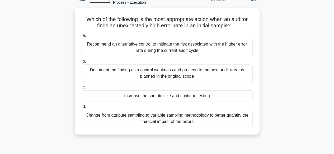
scroll to position [32, 0]
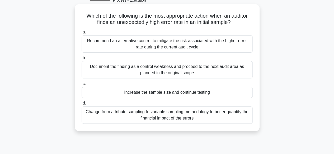
click at [206, 97] on div "Increase the sample size and continue testing" at bounding box center [167, 92] width 171 height 11
click at [82, 86] on input "c. Increase the sample size and continue testing" at bounding box center [82, 83] width 0 height 3
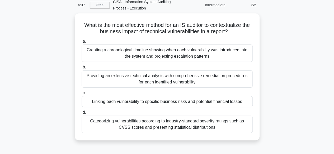
scroll to position [26, 0]
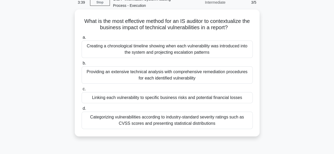
click at [235, 95] on div "Linking each vulnerability to specific business risks and potential financial l…" at bounding box center [167, 97] width 171 height 11
click at [82, 91] on input "c. Linking each vulnerability to specific business risks and potential financia…" at bounding box center [82, 89] width 0 height 3
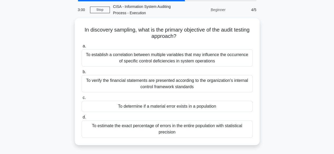
scroll to position [19, 0]
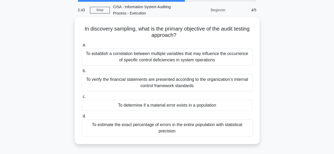
click at [189, 130] on div "To estimate the exact percentage of errors in the entire population with statis…" at bounding box center [167, 128] width 171 height 17
click at [82, 118] on input "d. To estimate the exact percentage of errors in the entire population with sta…" at bounding box center [82, 116] width 0 height 3
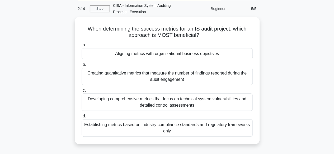
scroll to position [20, 0]
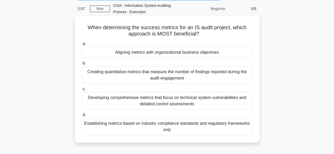
click at [221, 129] on div "Establishing metrics based on industry compliance standards and regulatory fram…" at bounding box center [167, 126] width 171 height 17
click at [82, 117] on input "d. Establishing metrics based on industry compliance standards and regulatory f…" at bounding box center [82, 115] width 0 height 3
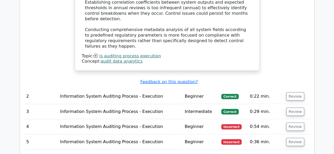
scroll to position [641, 0]
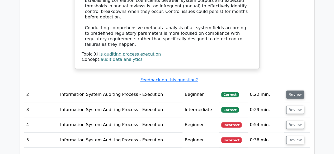
click at [294, 91] on button "Review" at bounding box center [295, 95] width 18 height 8
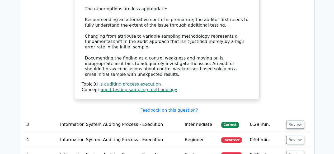
scroll to position [935, 0]
click at [295, 121] on button "Review" at bounding box center [295, 125] width 18 height 8
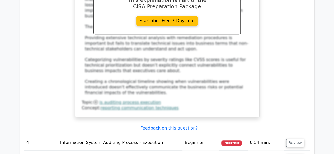
scroll to position [1230, 0]
click at [293, 139] on button "Review" at bounding box center [295, 143] width 18 height 8
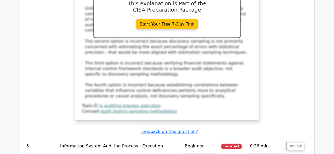
scroll to position [1532, 0]
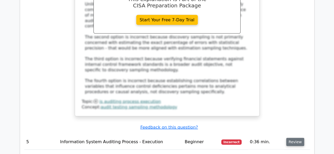
click at [296, 138] on button "Review" at bounding box center [295, 142] width 18 height 8
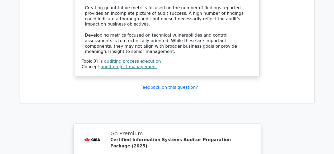
scroll to position [1977, 0]
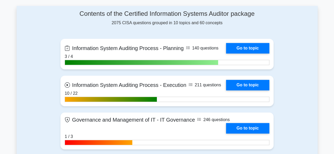
scroll to position [354, 0]
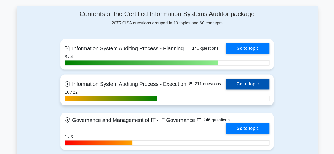
click at [245, 84] on link "Go to topic" at bounding box center [247, 84] width 43 height 11
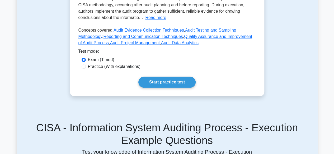
scroll to position [167, 0]
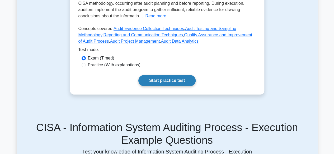
click at [182, 83] on link "Start practice test" at bounding box center [166, 80] width 57 height 11
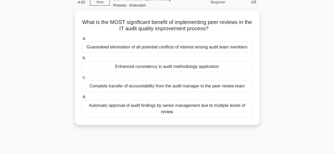
scroll to position [29, 0]
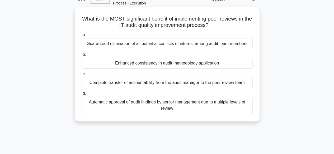
click at [215, 68] on div "Enhanced consistency in audit methodology application" at bounding box center [167, 63] width 171 height 11
click at [82, 56] on input "b. Enhanced consistency in audit methodology application" at bounding box center [82, 54] width 0 height 3
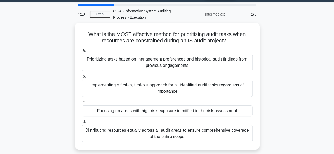
scroll to position [13, 0]
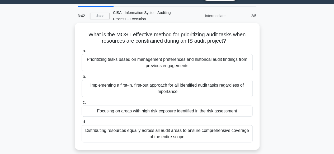
click at [227, 116] on div "Focusing on areas with high risk exposure identified in the risk assessment" at bounding box center [167, 111] width 171 height 11
click at [82, 105] on input "c. Focusing on areas with high risk exposure identified in the risk assessment" at bounding box center [82, 102] width 0 height 3
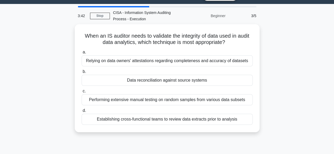
scroll to position [0, 0]
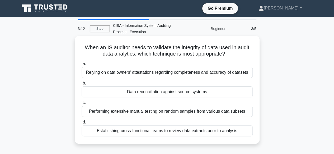
click at [197, 97] on div "Data reconciliation against source systems" at bounding box center [167, 92] width 171 height 11
click at [82, 85] on input "b. Data reconciliation against source systems" at bounding box center [82, 83] width 0 height 3
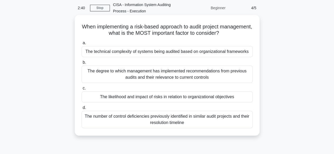
click at [226, 96] on div "The likelihood and impact of risks in relation to organizational objectives" at bounding box center [167, 97] width 171 height 11
click at [82, 90] on input "c. The likelihood and impact of risks in relation to organizational objectives" at bounding box center [82, 88] width 0 height 3
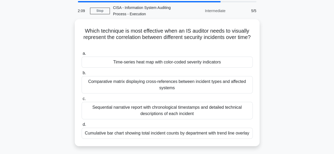
scroll to position [19, 0]
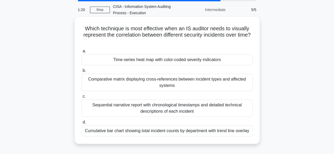
click at [216, 114] on div "Sequential narrative report with chronological timestamps and detailed technica…" at bounding box center [167, 108] width 171 height 17
click at [82, 98] on input "c. Sequential narrative report with chronological timestamps and detailed techn…" at bounding box center [82, 96] width 0 height 3
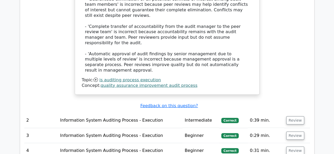
scroll to position [654, 0]
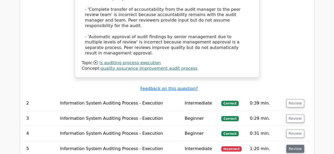
click at [295, 145] on button "Review" at bounding box center [295, 149] width 18 height 8
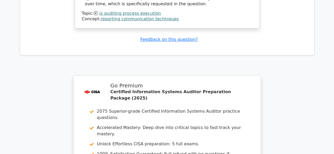
scroll to position [1080, 0]
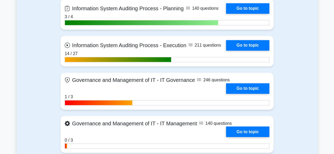
scroll to position [395, 0]
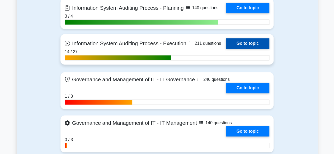
click at [258, 47] on link "Go to topic" at bounding box center [247, 43] width 43 height 11
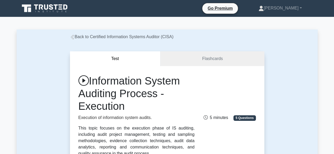
click at [224, 96] on div "Information System Auditing Process - Execution Execution of information system…" at bounding box center [167, 116] width 184 height 82
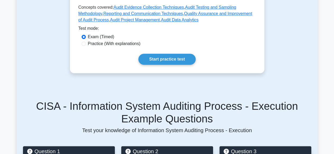
scroll to position [201, 0]
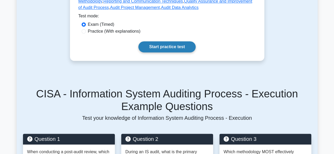
click at [184, 50] on link "Start practice test" at bounding box center [166, 46] width 57 height 11
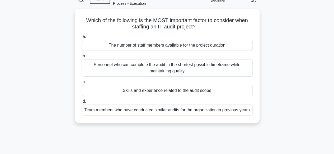
scroll to position [29, 0]
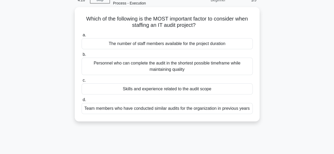
click at [195, 92] on div "Skills and experience related to the audit scope" at bounding box center [167, 89] width 171 height 11
click at [82, 82] on input "c. Skills and experience related to the audit scope" at bounding box center [82, 80] width 0 height 3
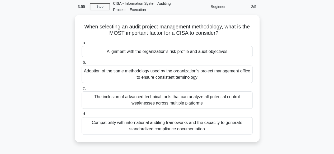
scroll to position [25, 0]
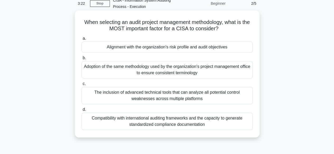
click at [228, 53] on div "Alignment with the organization's risk profile and audit objectives" at bounding box center [167, 47] width 171 height 11
click at [82, 40] on input "a. Alignment with the organization's risk profile and audit objectives" at bounding box center [82, 38] width 0 height 3
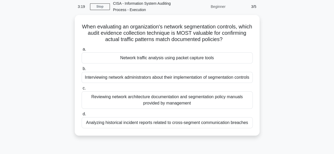
scroll to position [21, 0]
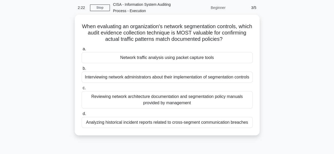
click at [220, 109] on div "Reviewing network architecture documentation and segmentation policy manuals pr…" at bounding box center [167, 99] width 171 height 17
click at [82, 90] on input "c. Reviewing network architecture documentation and segmentation policy manuals…" at bounding box center [82, 88] width 0 height 3
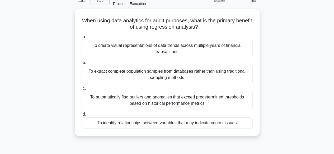
scroll to position [29, 0]
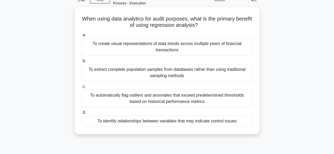
click at [237, 126] on div "To identify relationships between variables that may indicate control issues" at bounding box center [167, 121] width 171 height 11
click at [82, 115] on input "d. To identify relationships between variables that may indicate control issues" at bounding box center [82, 112] width 0 height 3
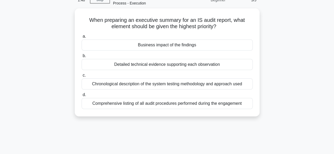
scroll to position [0, 0]
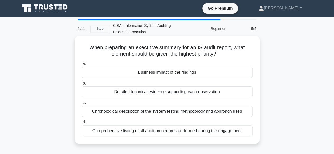
click at [212, 74] on div "Business impact of the findings" at bounding box center [167, 72] width 171 height 11
click at [82, 66] on input "a. Business impact of the findings" at bounding box center [82, 63] width 0 height 3
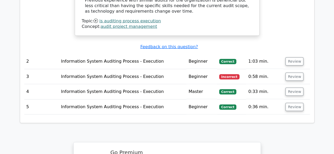
scroll to position [644, 0]
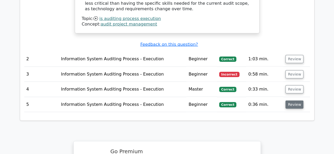
click at [295, 101] on button "Review" at bounding box center [294, 105] width 18 height 8
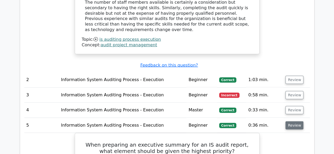
scroll to position [622, 0]
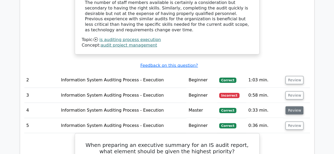
click at [291, 107] on button "Review" at bounding box center [294, 111] width 18 height 8
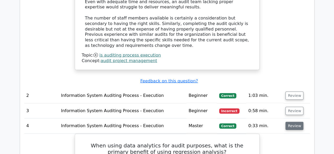
scroll to position [606, 0]
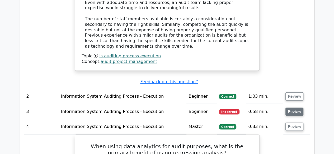
click at [291, 108] on button "Review" at bounding box center [294, 112] width 18 height 8
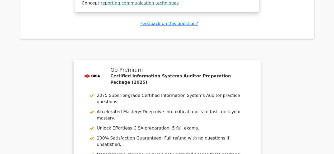
scroll to position [1591, 0]
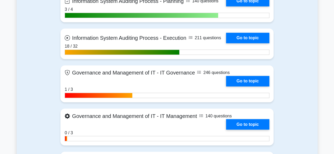
scroll to position [401, 0]
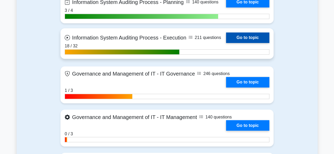
click at [259, 40] on link "Go to topic" at bounding box center [247, 37] width 43 height 11
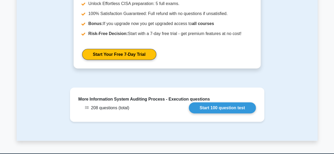
scroll to position [588, 0]
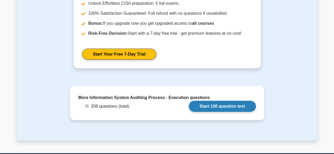
click at [231, 109] on link "Start 100 question test" at bounding box center [222, 106] width 67 height 11
